Goal: Task Accomplishment & Management: Use online tool/utility

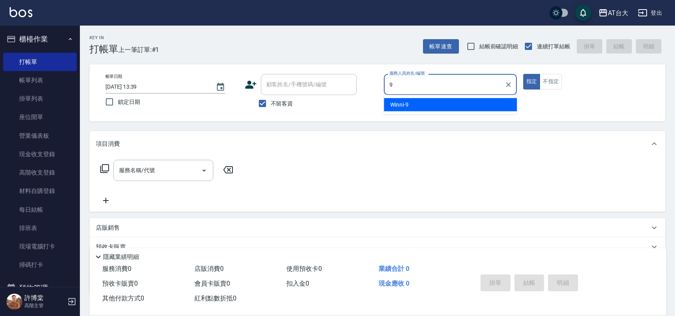
type input "Winni-9"
type button "true"
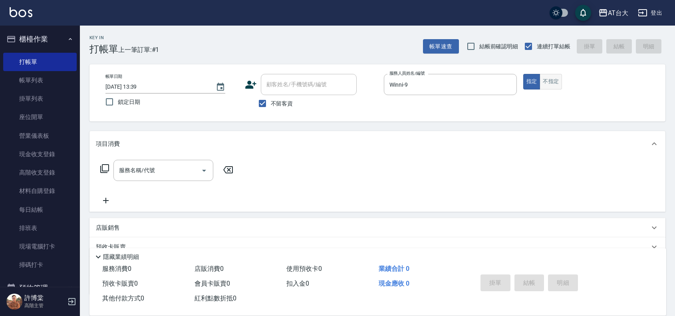
click at [553, 84] on button "不指定" at bounding box center [550, 82] width 22 height 16
click at [137, 166] on div "服務名稱/代號 服務名稱/代號" at bounding box center [163, 170] width 100 height 21
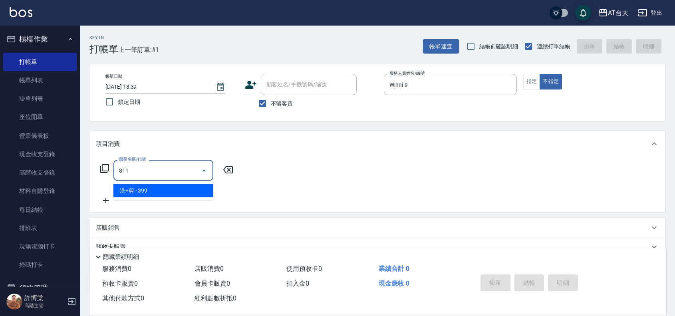
type input "洗+剪(811)"
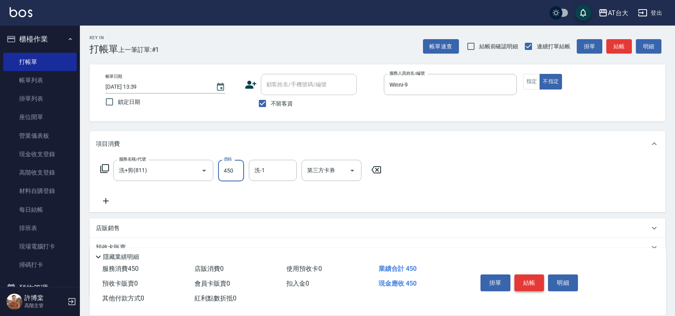
type input "450"
click at [530, 277] on button "結帳" at bounding box center [529, 282] width 30 height 17
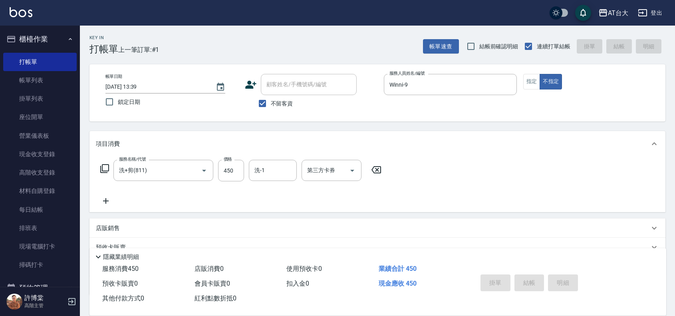
type input "[DATE] 14:26"
